Goal: Navigation & Orientation: Find specific page/section

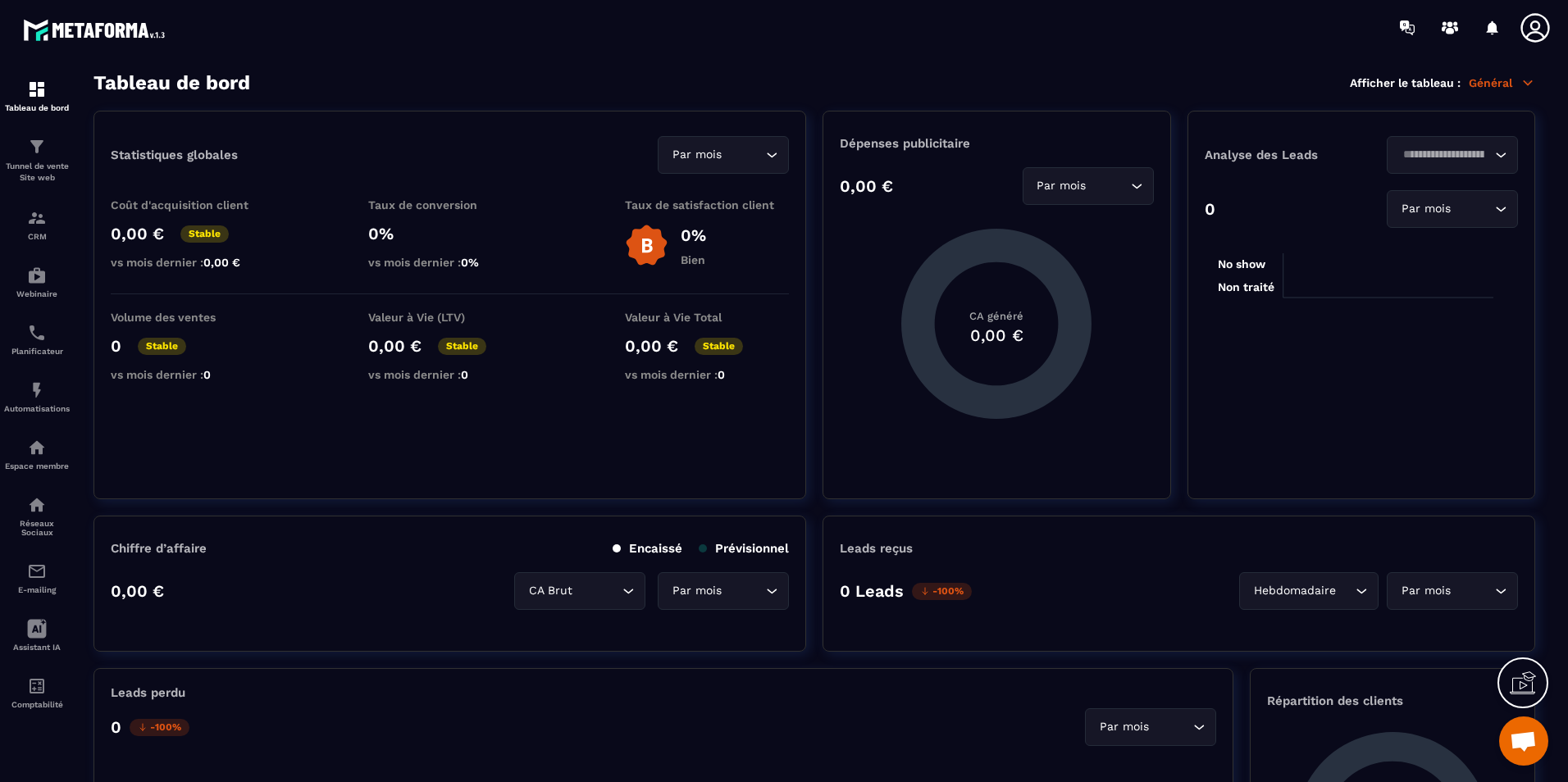
scroll to position [3109, 0]
click at [678, 95] on section "Tableau de bord Afficher le tableau : Général Statistiques globales Par mois Lo…" at bounding box center [814, 426] width 1475 height 712
click at [678, 81] on div "Tableau de bord Afficher le tableau : Général" at bounding box center [814, 82] width 1442 height 23
click at [31, 425] on link "Automatisations" at bounding box center [37, 396] width 66 height 58
click at [31, 442] on img at bounding box center [37, 448] width 20 height 20
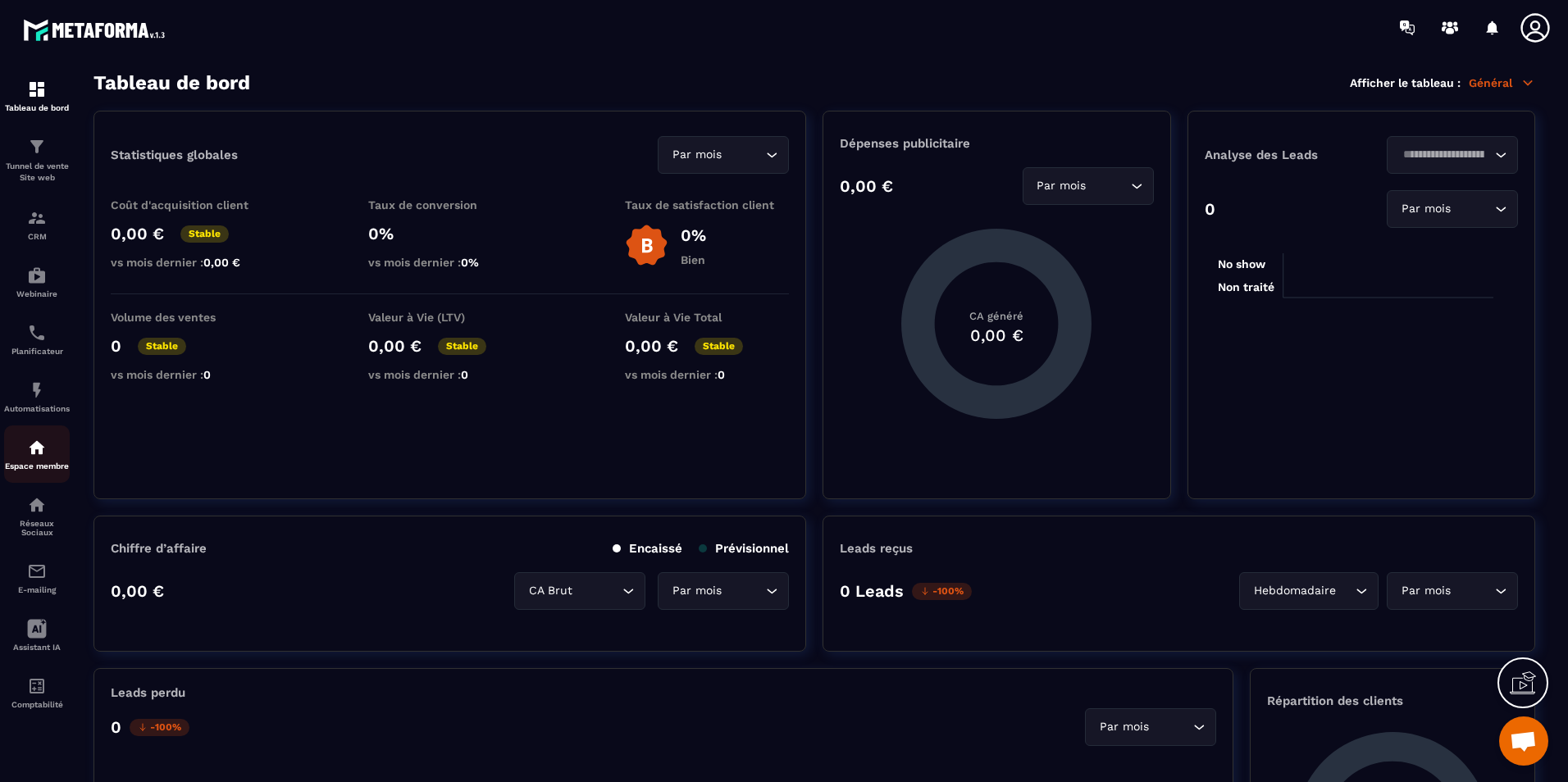
click at [33, 445] on img at bounding box center [37, 448] width 20 height 20
